Goal: Task Accomplishment & Management: Manage account settings

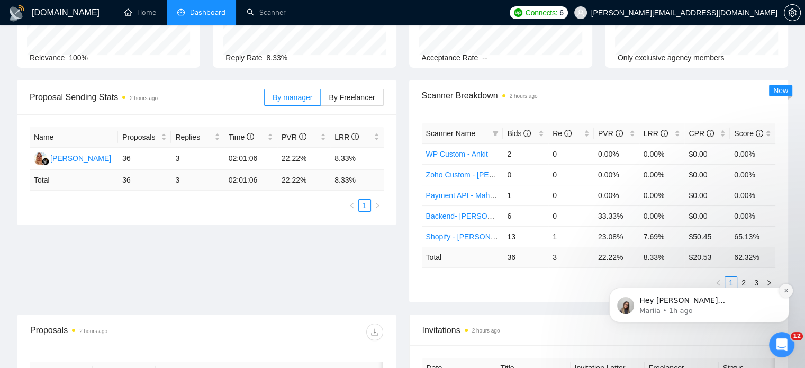
click at [786, 290] on icon "Dismiss notification" at bounding box center [786, 291] width 4 height 4
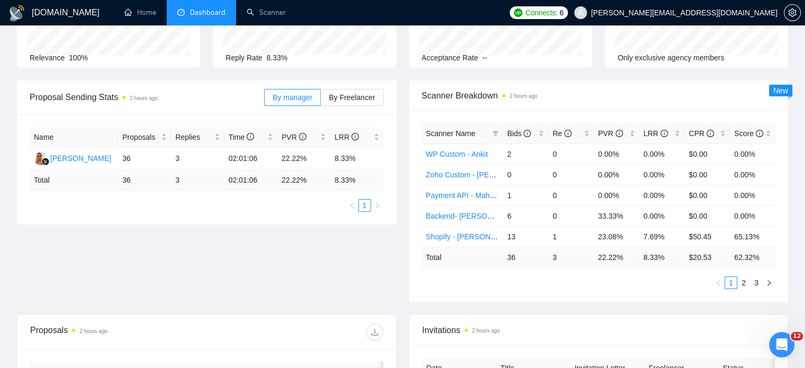
click at [457, 286] on ul "1 2 3" at bounding box center [599, 282] width 354 height 13
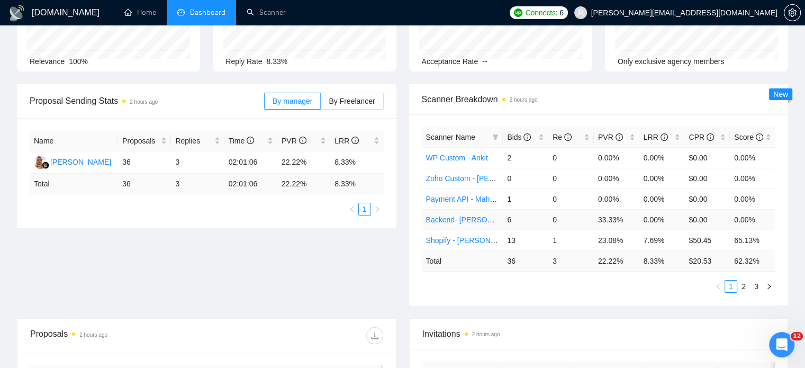
scroll to position [159, 0]
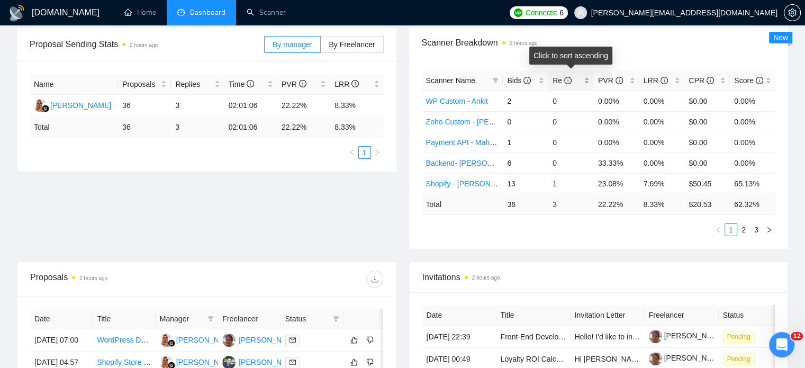
click at [587, 78] on div "Re" at bounding box center [571, 81] width 37 height 12
click at [587, 77] on div "Re" at bounding box center [571, 81] width 37 height 12
click at [515, 234] on ul "1 2 3" at bounding box center [599, 229] width 354 height 13
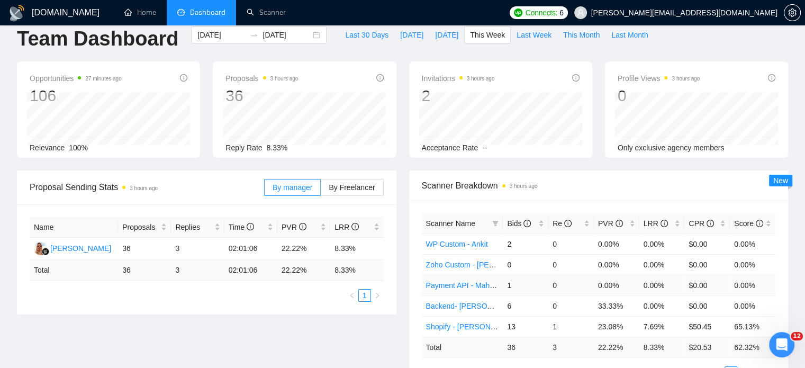
scroll to position [0, 0]
